Goal: Task Accomplishment & Management: Manage account settings

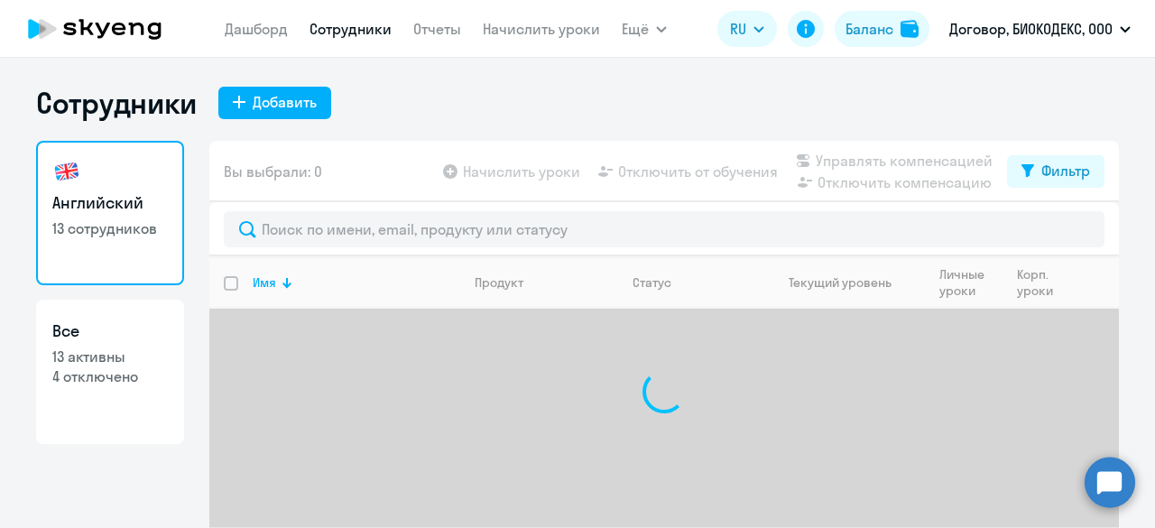
select select "30"
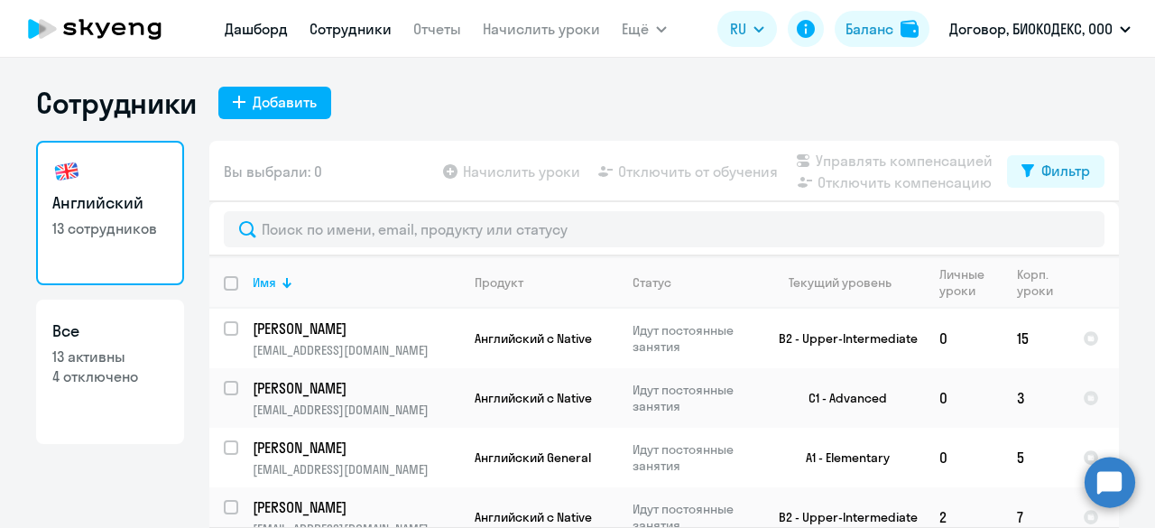
click at [266, 33] on link "Дашборд" at bounding box center [256, 29] width 63 height 18
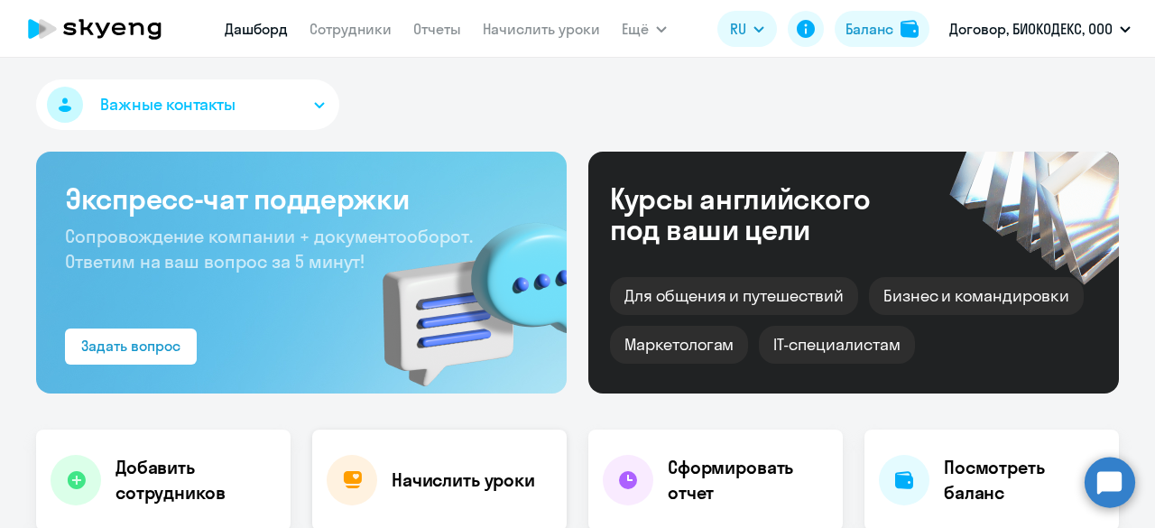
click at [421, 462] on div "Начислить уроки" at bounding box center [439, 480] width 254 height 101
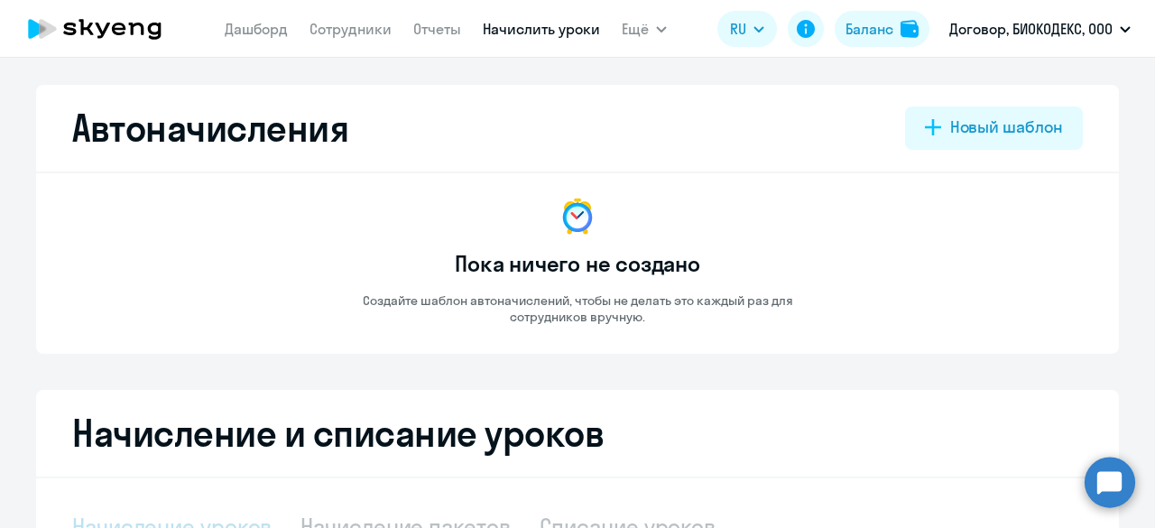
select select "10"
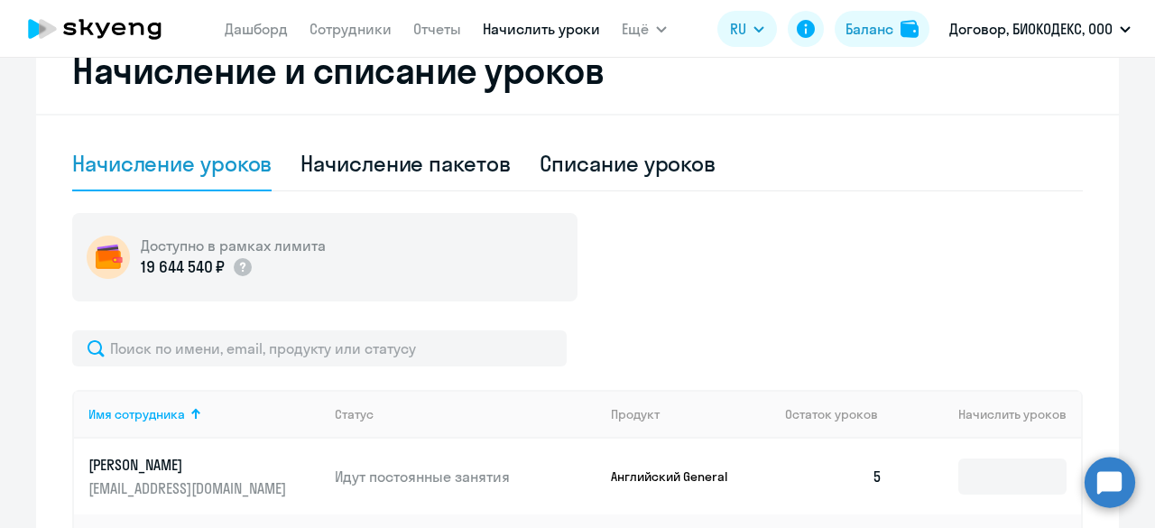
scroll to position [680, 0]
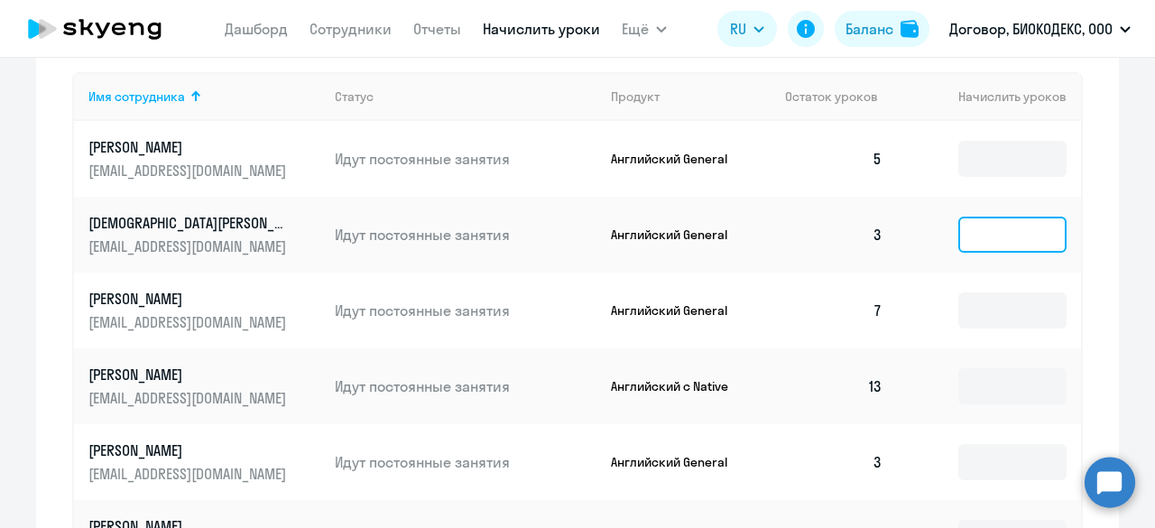
click at [986, 233] on input at bounding box center [1012, 235] width 108 height 36
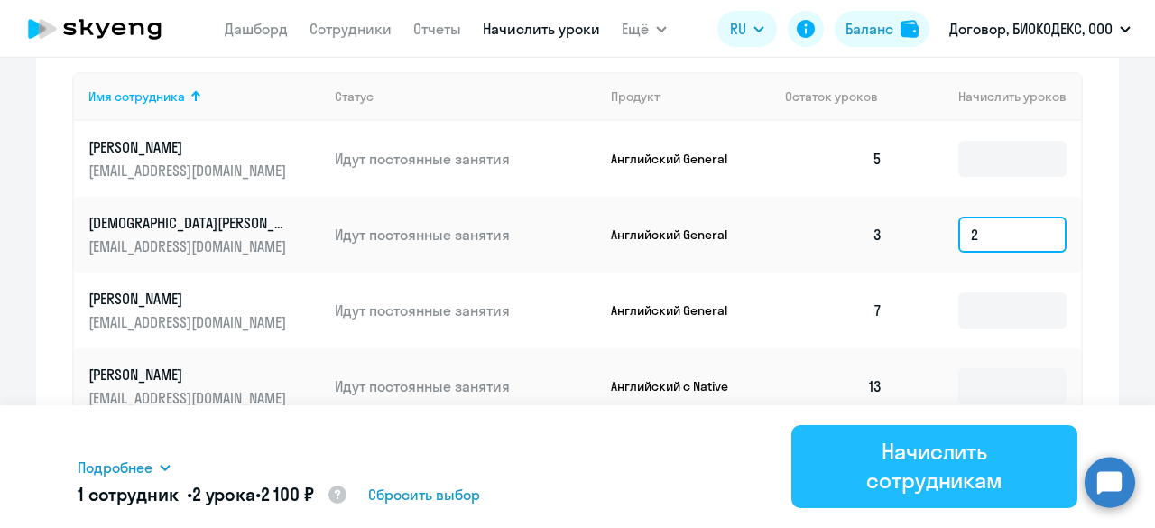
type input "2"
click at [907, 487] on div "Начислить сотрудникам" at bounding box center [935, 466] width 236 height 58
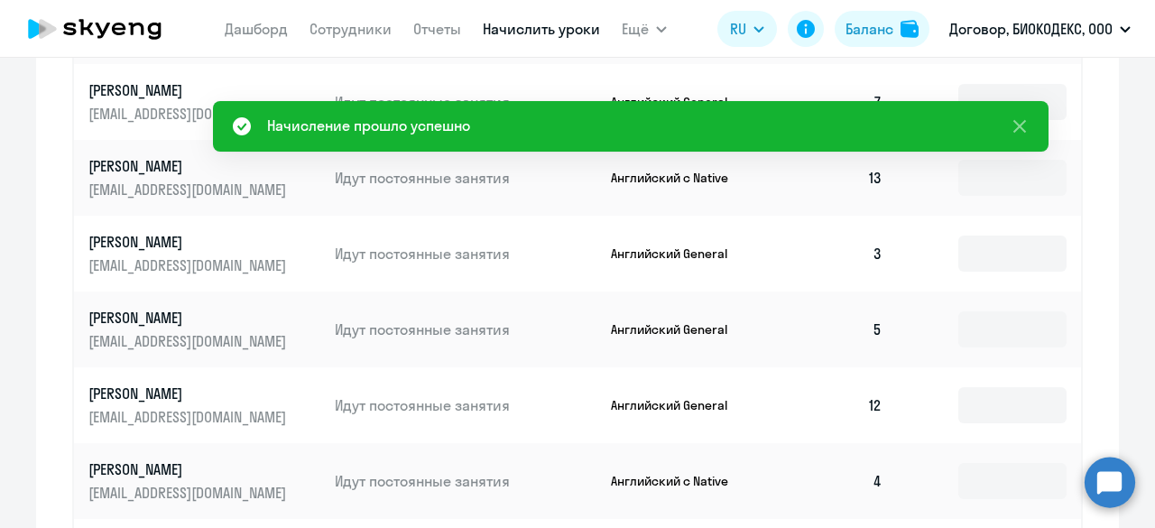
scroll to position [888, 0]
click at [958, 269] on input at bounding box center [1012, 254] width 108 height 36
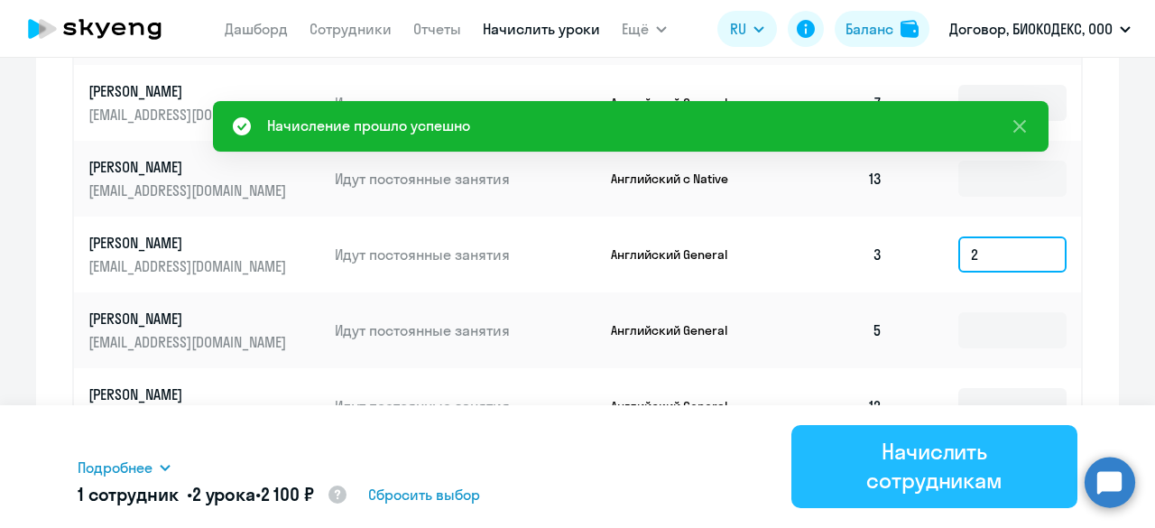
type input "2"
click at [911, 481] on div "Начислить сотрудникам" at bounding box center [935, 466] width 236 height 58
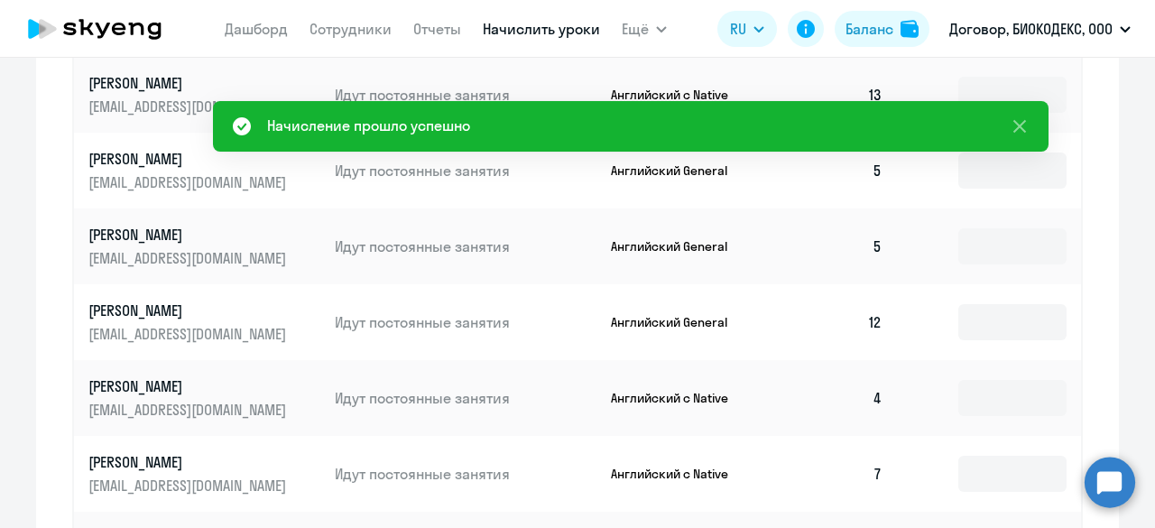
scroll to position [975, 0]
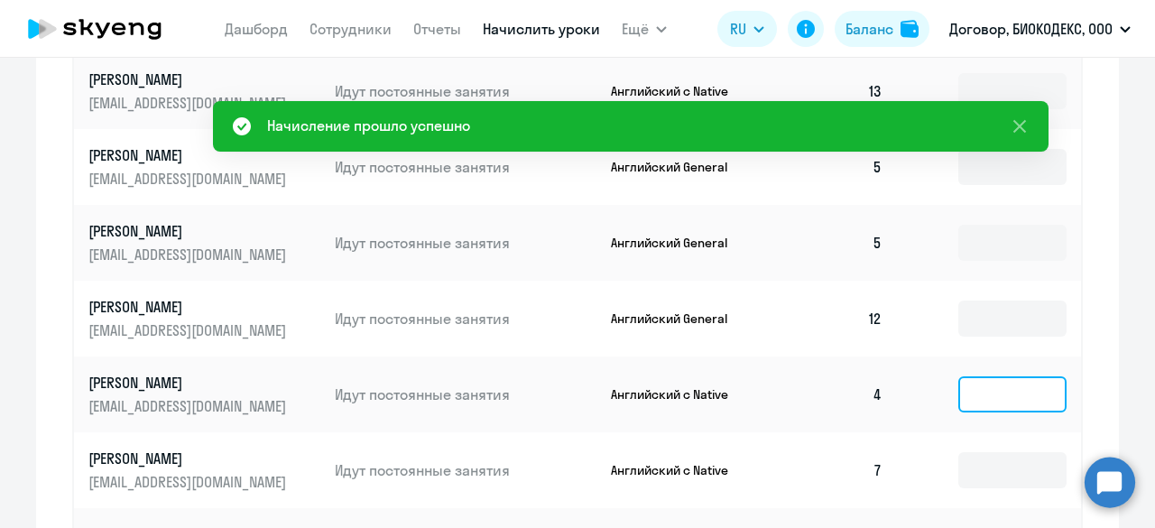
click at [983, 392] on input at bounding box center [1012, 394] width 108 height 36
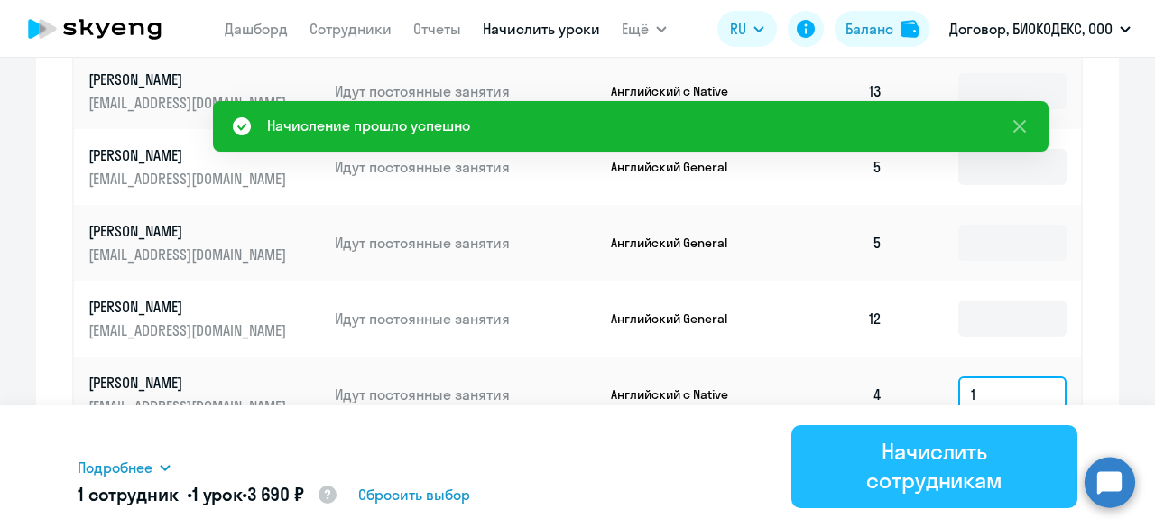
type input "1"
click at [926, 467] on div "Начислить сотрудникам" at bounding box center [935, 466] width 236 height 58
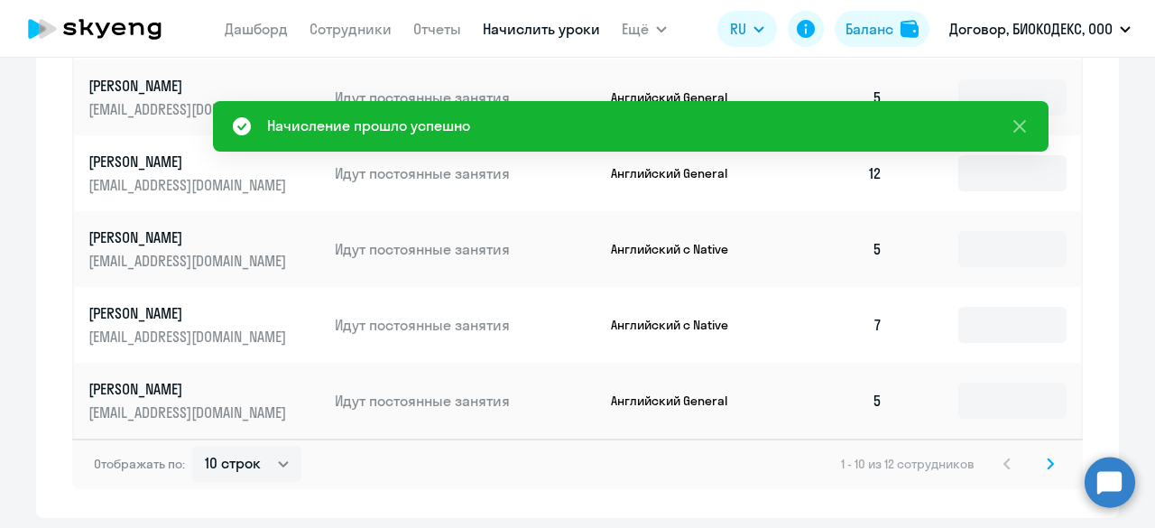
scroll to position [1122, 0]
click at [1049, 457] on svg-icon at bounding box center [1051, 463] width 22 height 22
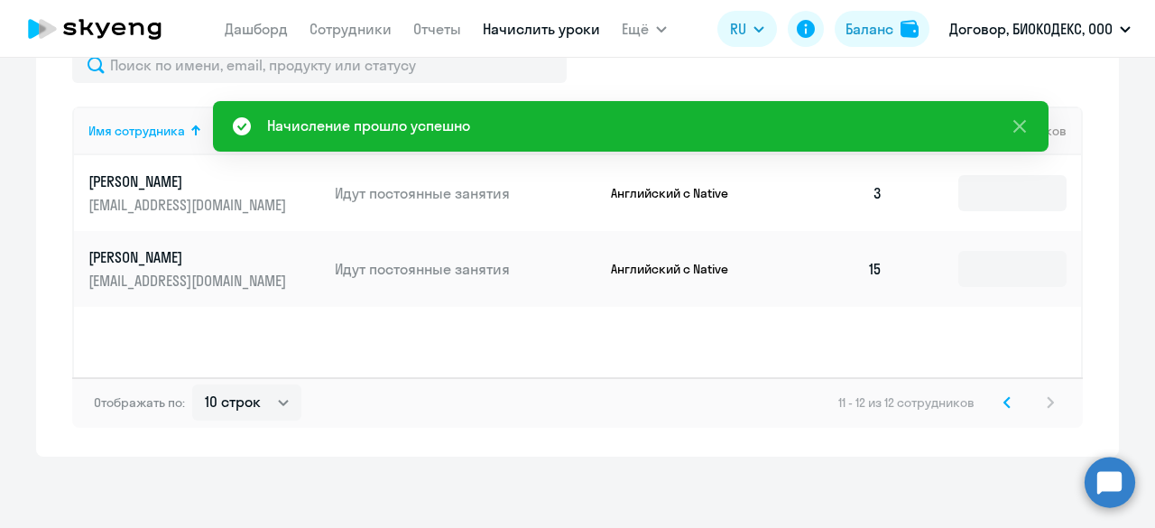
scroll to position [594, 0]
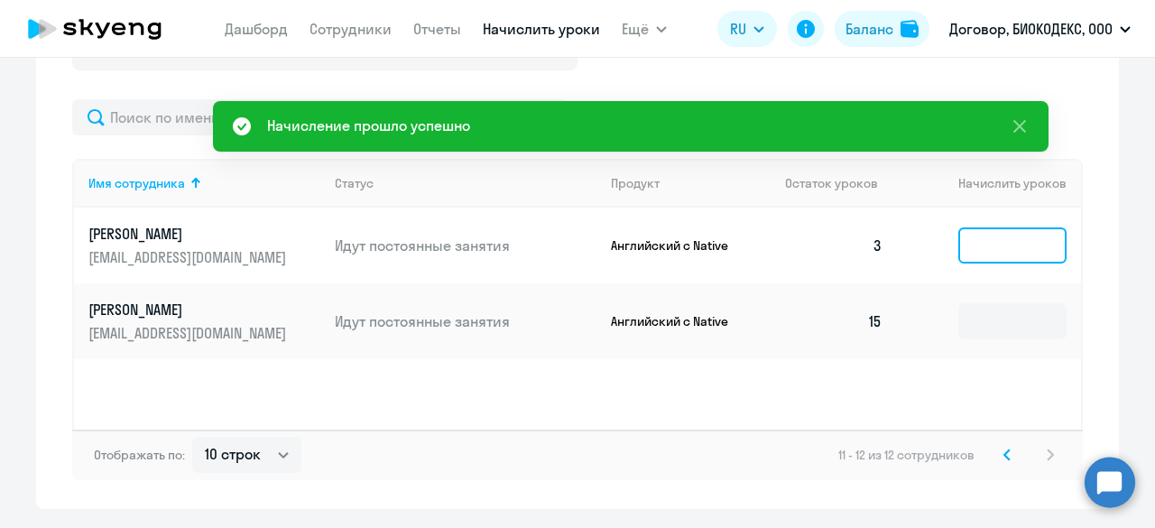
click at [977, 250] on input at bounding box center [1012, 245] width 108 height 36
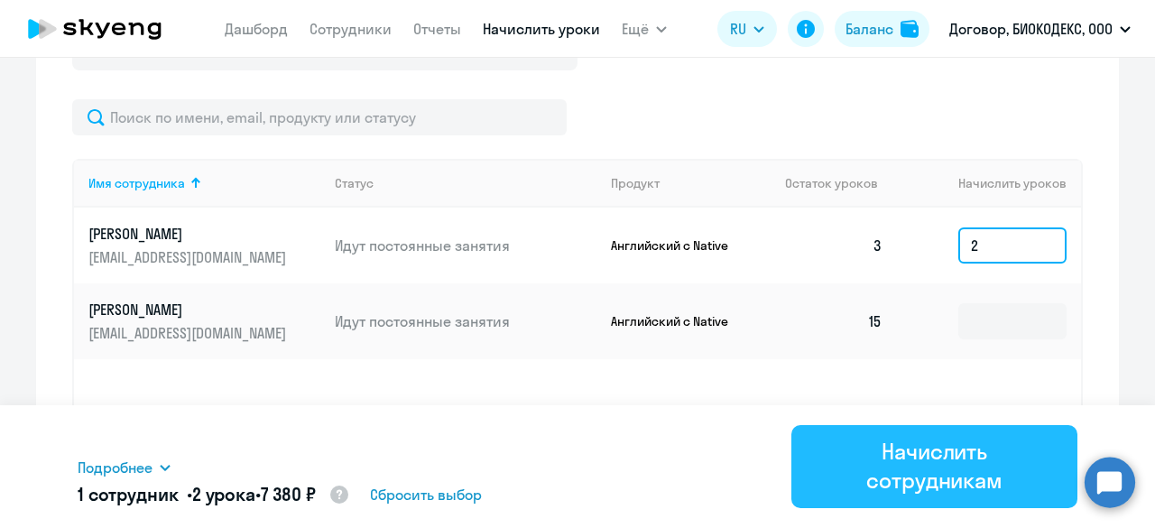
type input "2"
click at [947, 453] on div "Начислить сотрудникам" at bounding box center [935, 466] width 236 height 58
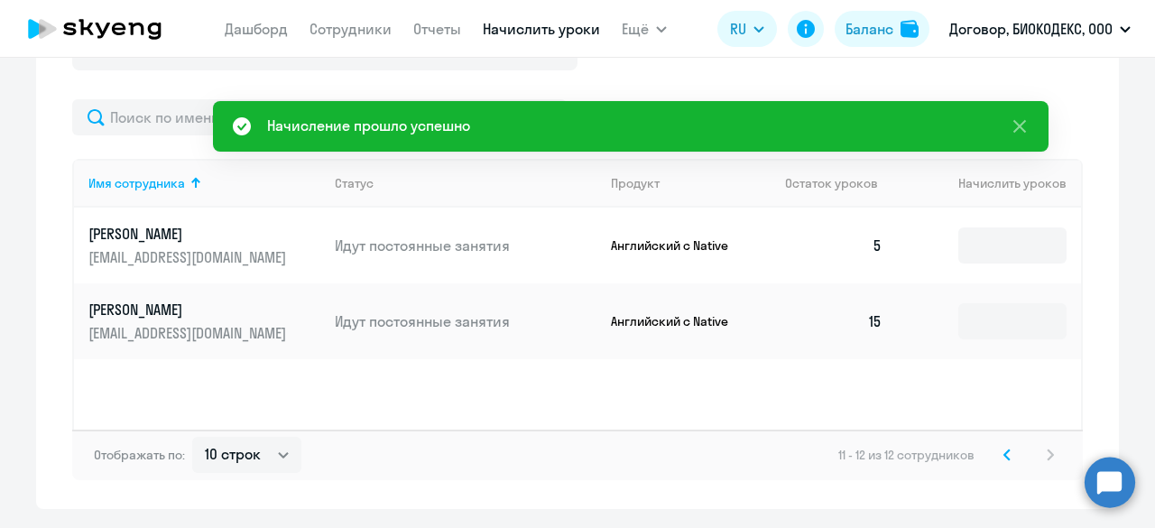
click at [155, 32] on icon at bounding box center [155, 31] width 14 height 17
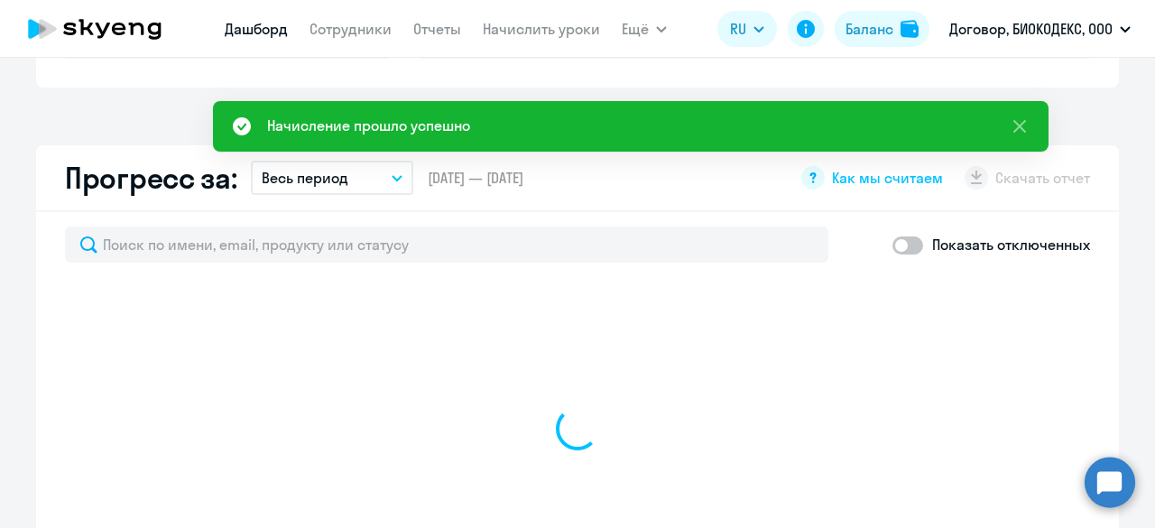
scroll to position [953, 0]
select select "30"
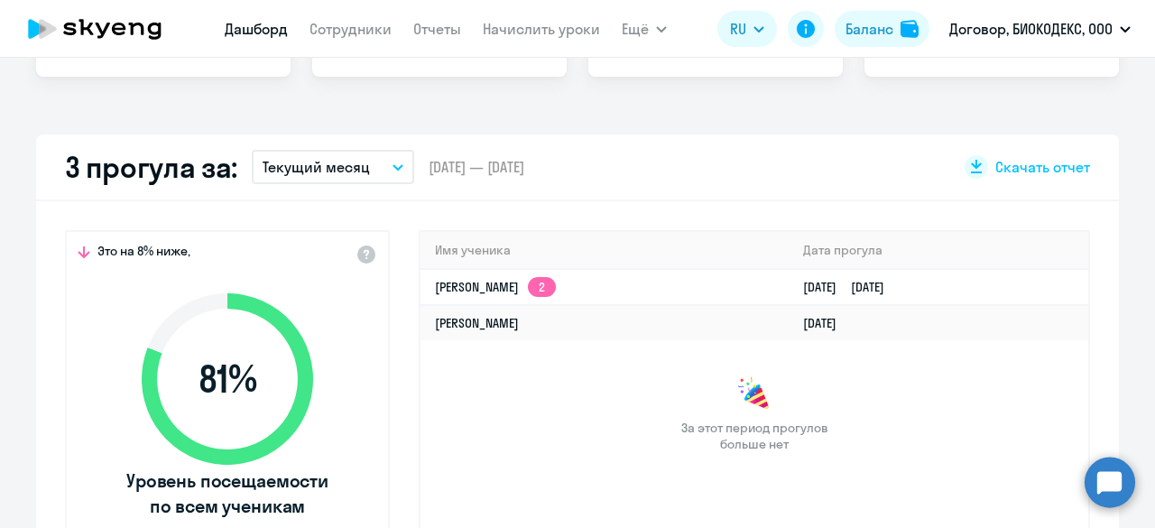
scroll to position [453, 0]
